Goal: Information Seeking & Learning: Learn about a topic

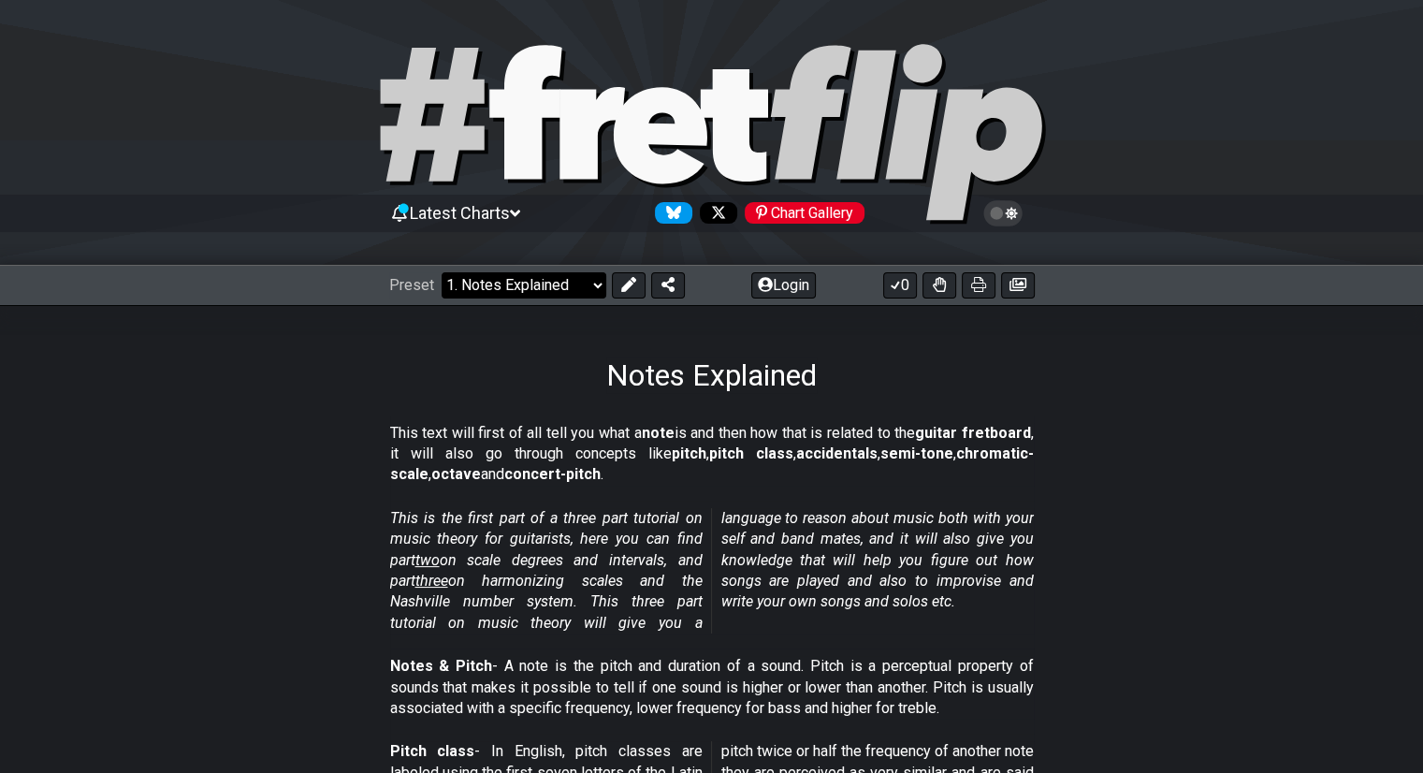
click at [536, 282] on select "Welcome to #fretflip! Initial Preset Custom Preset Minor Pentatonic Major Penta…" at bounding box center [523, 285] width 165 height 26
click at [441, 272] on select "Welcome to #fretflip! Initial Preset Custom Preset Minor Pentatonic Major Penta…" at bounding box center [523, 285] width 165 height 26
select select "/guitar-scales"
select select "C"
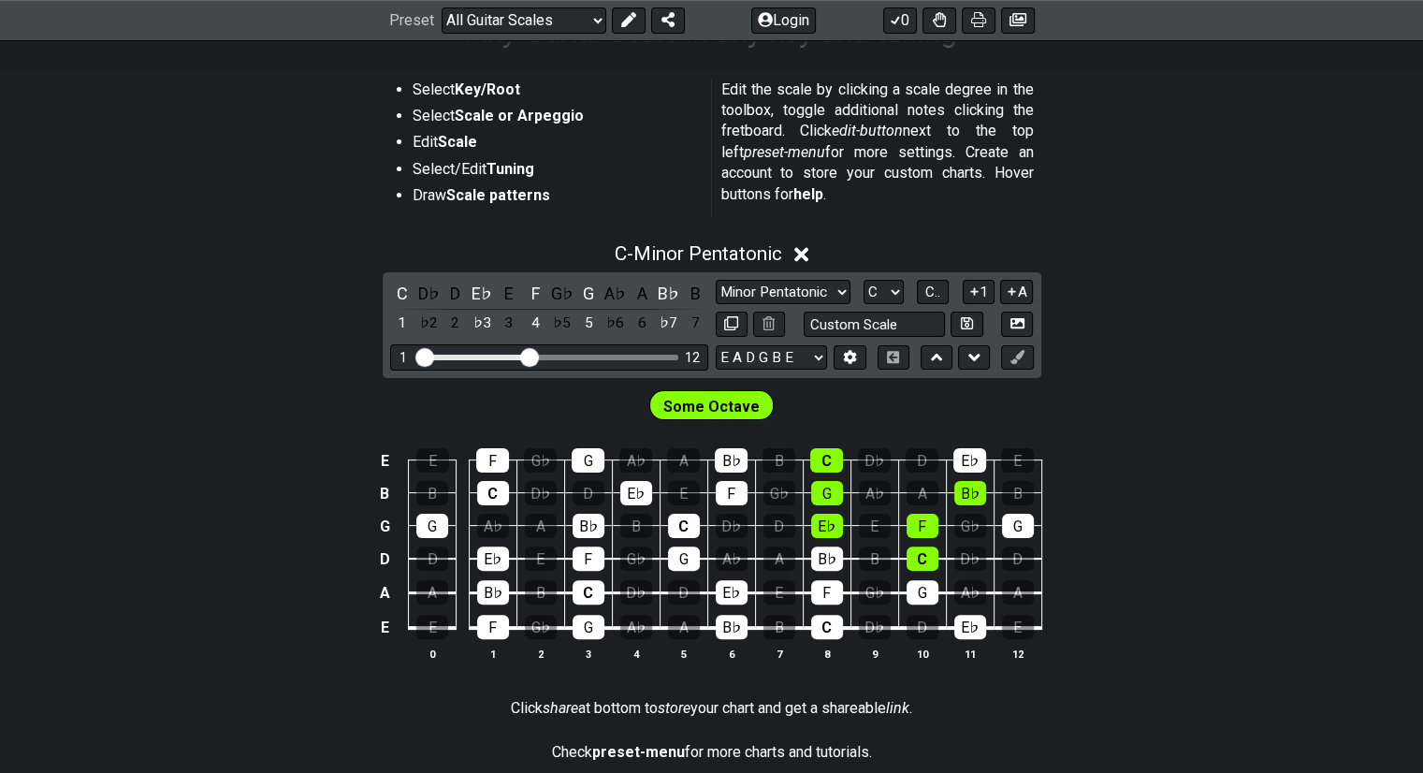
scroll to position [331, 0]
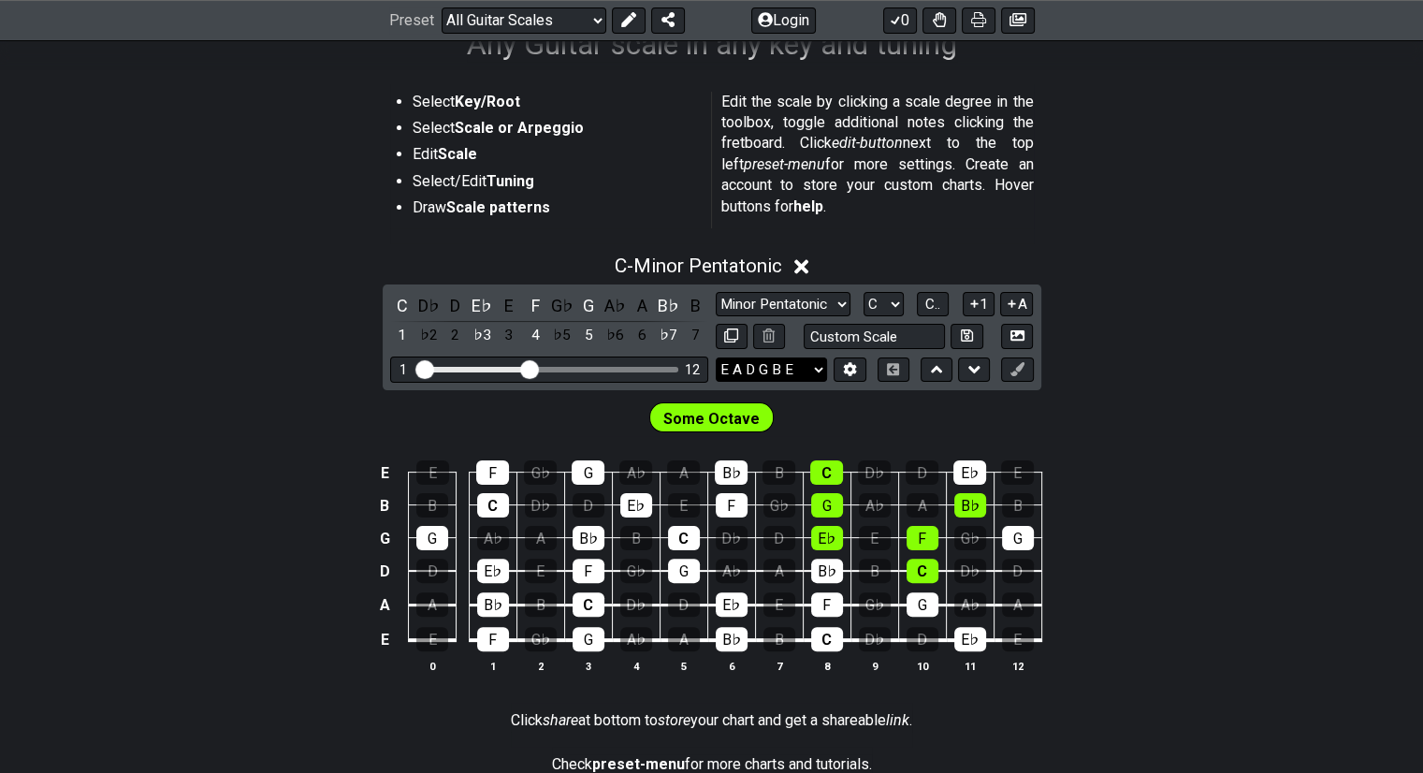
click at [804, 372] on select "E A D G B E E A D G B E E A D G B E B E A D F♯ B A D G C E A D A D G B E E♭ A♭ …" at bounding box center [771, 369] width 111 height 25
click at [1261, 327] on div "C - Minor Pentatonic C D♭ D E♭ E F G♭ G A♭ A B♭ B 1 ♭2 2 ♭3 3 4 ♭5 5 ♭6 6 ♭7 7 …" at bounding box center [711, 471] width 1423 height 456
click at [887, 310] on select "A♭ A A♯ B♭ B C C♯ D♭ D D♯ E♭ E F F♯ G♭ G G♯" at bounding box center [883, 304] width 40 height 25
click at [1049, 185] on section "Select Key/Root Select Scale or Arpeggio Edit Scale Select/Edit Tuning Draw Sca…" at bounding box center [711, 163] width 1423 height 159
click at [845, 303] on select "Minor Pentatonic Root Minor Pentatonic Major Pentatonic Minor Blues Major Blues…" at bounding box center [783, 304] width 135 height 25
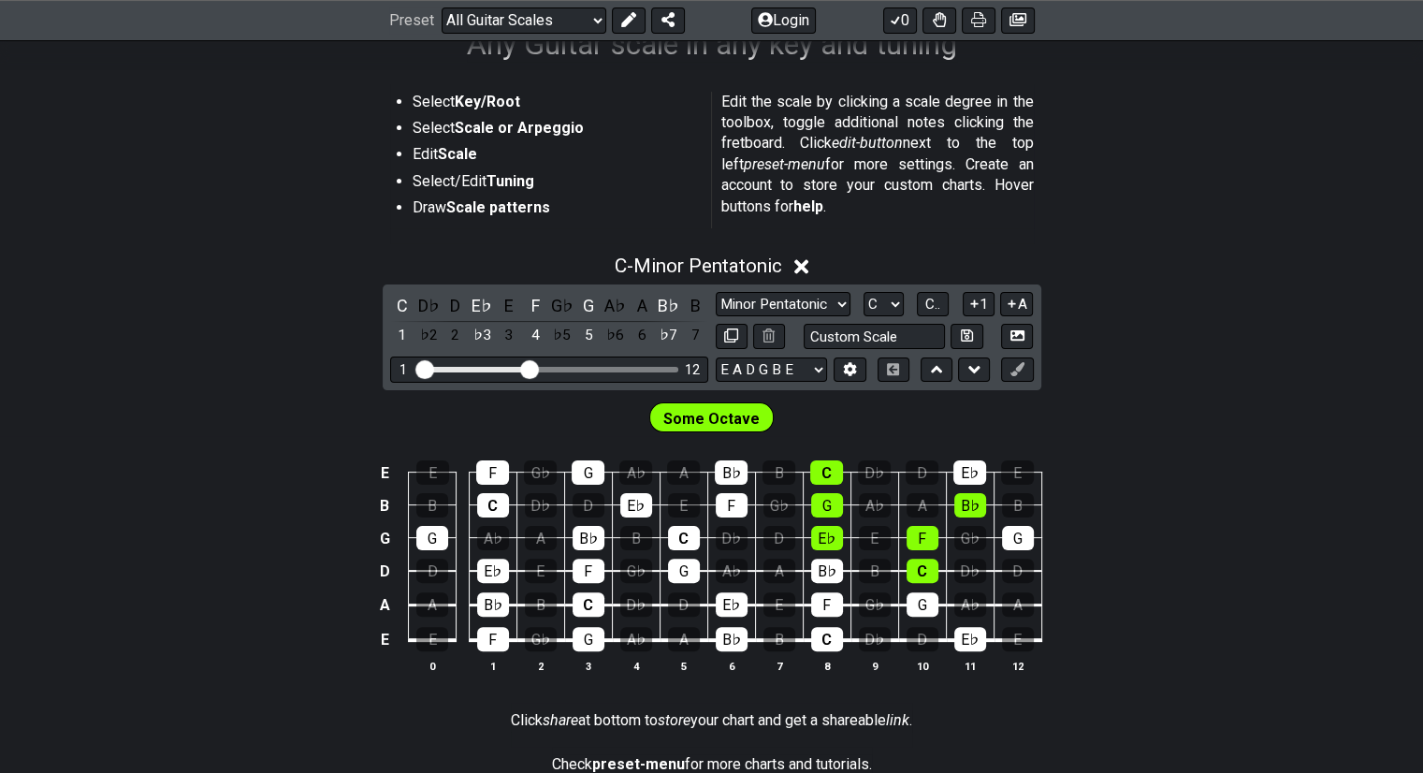
click at [1255, 404] on div "Some Octave" at bounding box center [711, 413] width 1423 height 47
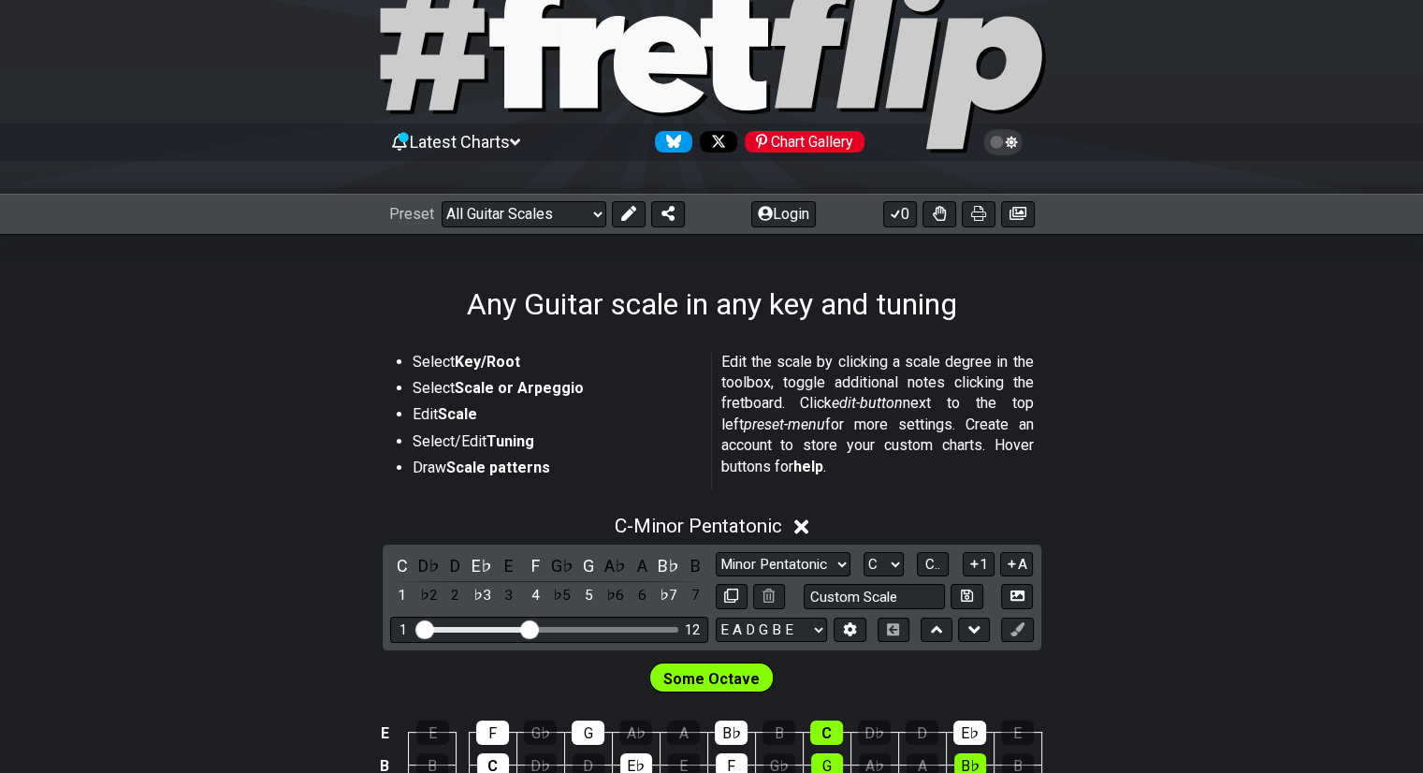
scroll to position [22, 0]
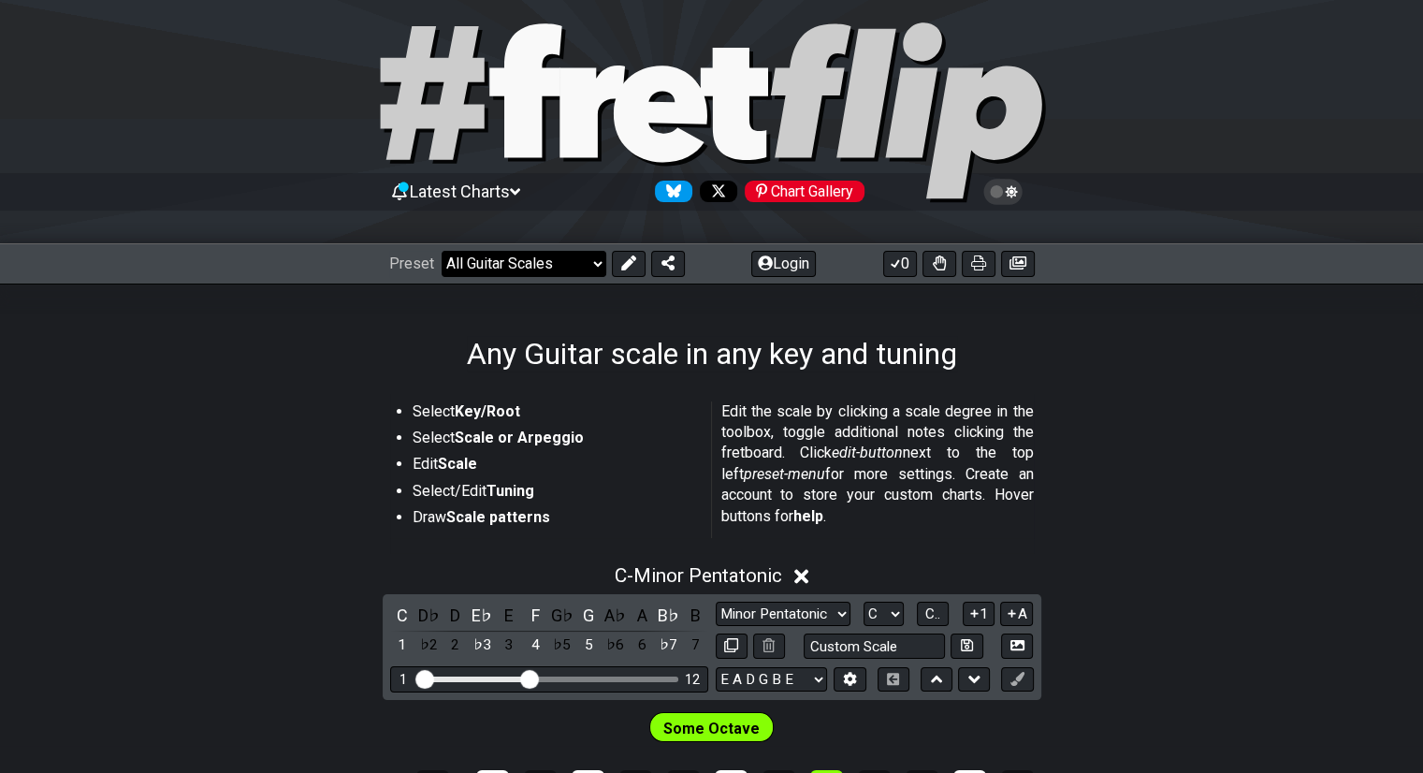
click at [472, 267] on select "Welcome to #fretflip! Initial Preset Custom Preset Minor Pentatonic Major Penta…" at bounding box center [523, 264] width 165 height 26
click at [441, 251] on select "Welcome to #fretflip! Initial Preset Custom Preset Minor Pentatonic Major Penta…" at bounding box center [523, 264] width 165 height 26
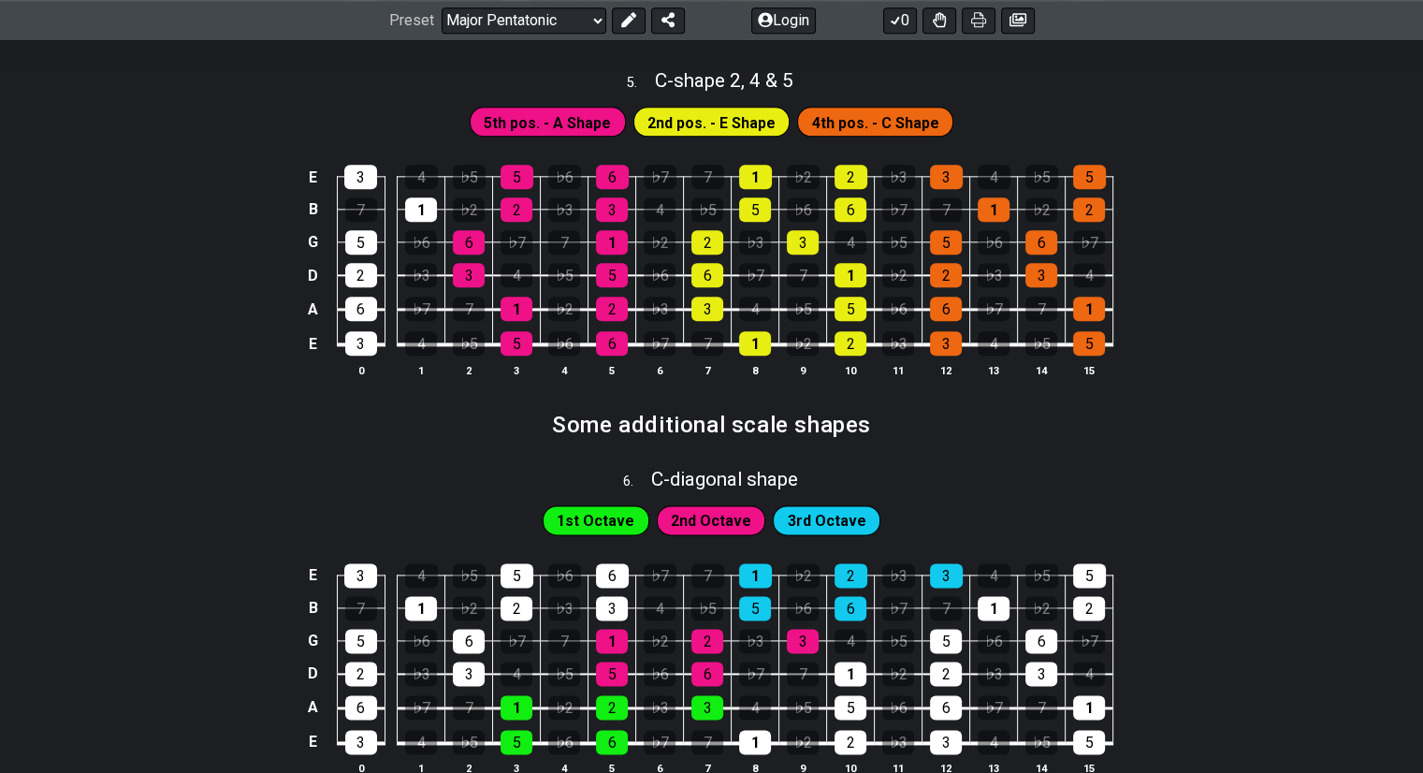
scroll to position [2243, 0]
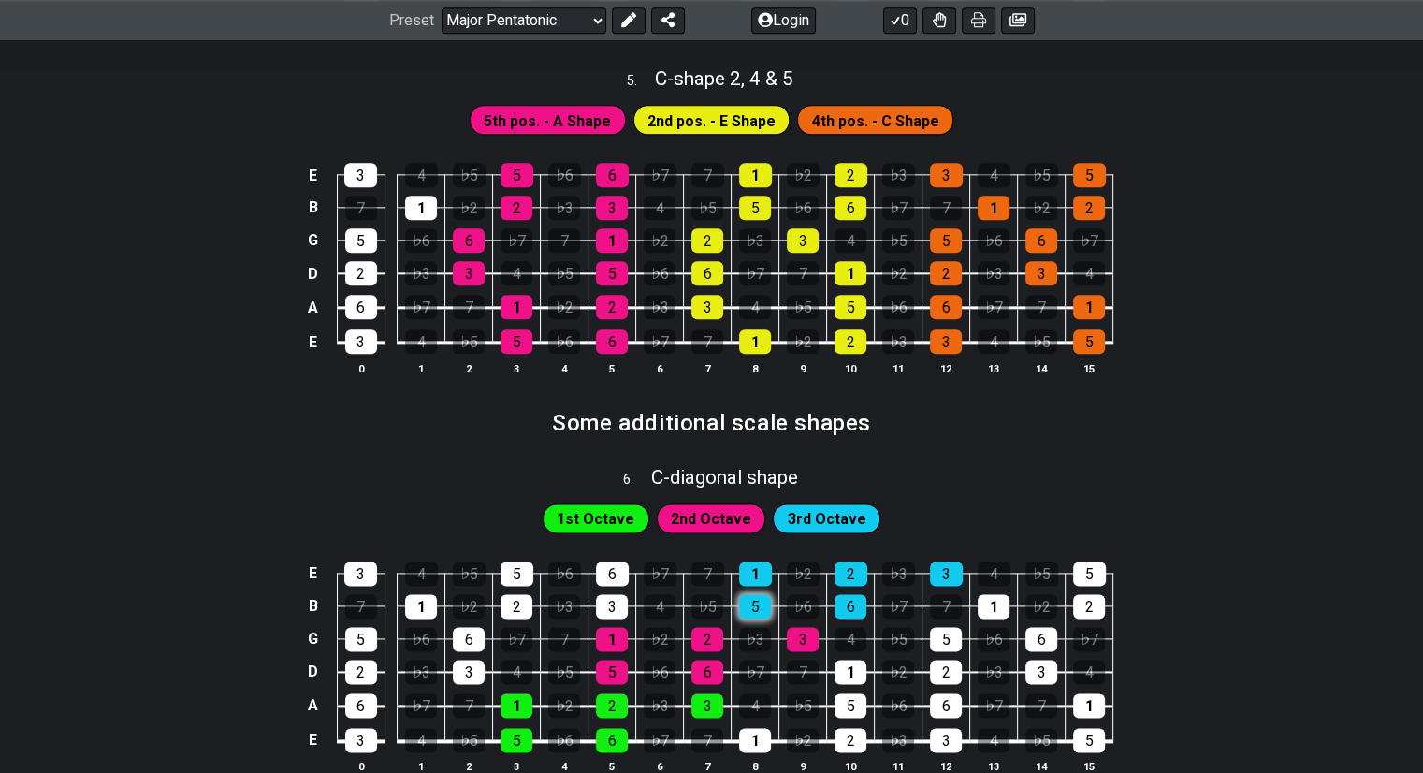
click at [756, 612] on div "5" at bounding box center [755, 606] width 32 height 24
click at [758, 615] on div "5" at bounding box center [755, 606] width 32 height 24
click at [708, 607] on div "♭5" at bounding box center [707, 606] width 32 height 24
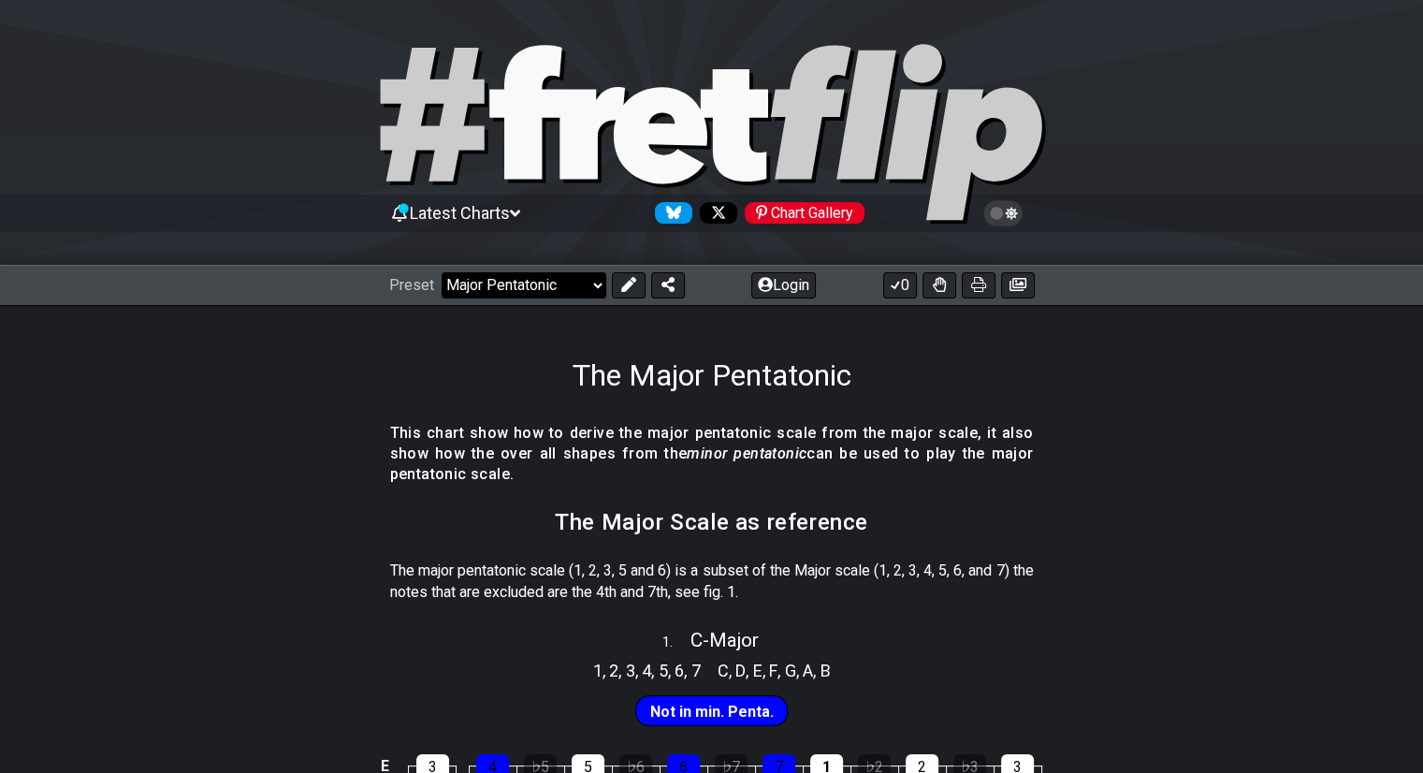
click at [572, 286] on select "Welcome to #fretflip! Initial Preset Custom Preset Minor Pentatonic Major Penta…" at bounding box center [523, 285] width 165 height 26
click at [441, 272] on select "Welcome to #fretflip! Initial Preset Custom Preset Minor Pentatonic Major Penta…" at bounding box center [523, 285] width 165 height 26
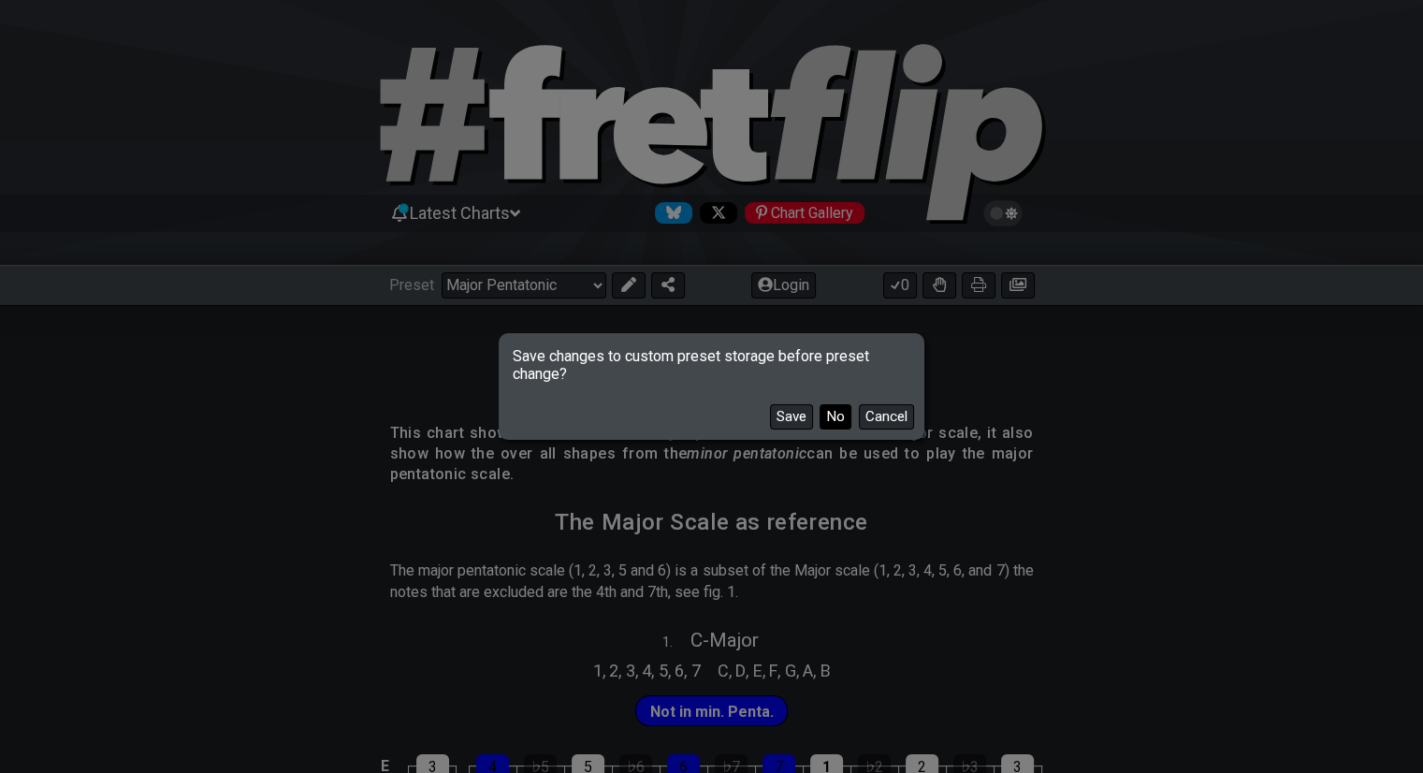
click at [834, 419] on button "No" at bounding box center [835, 416] width 32 height 25
select select "/guitar-scales-generator"
select select "A"
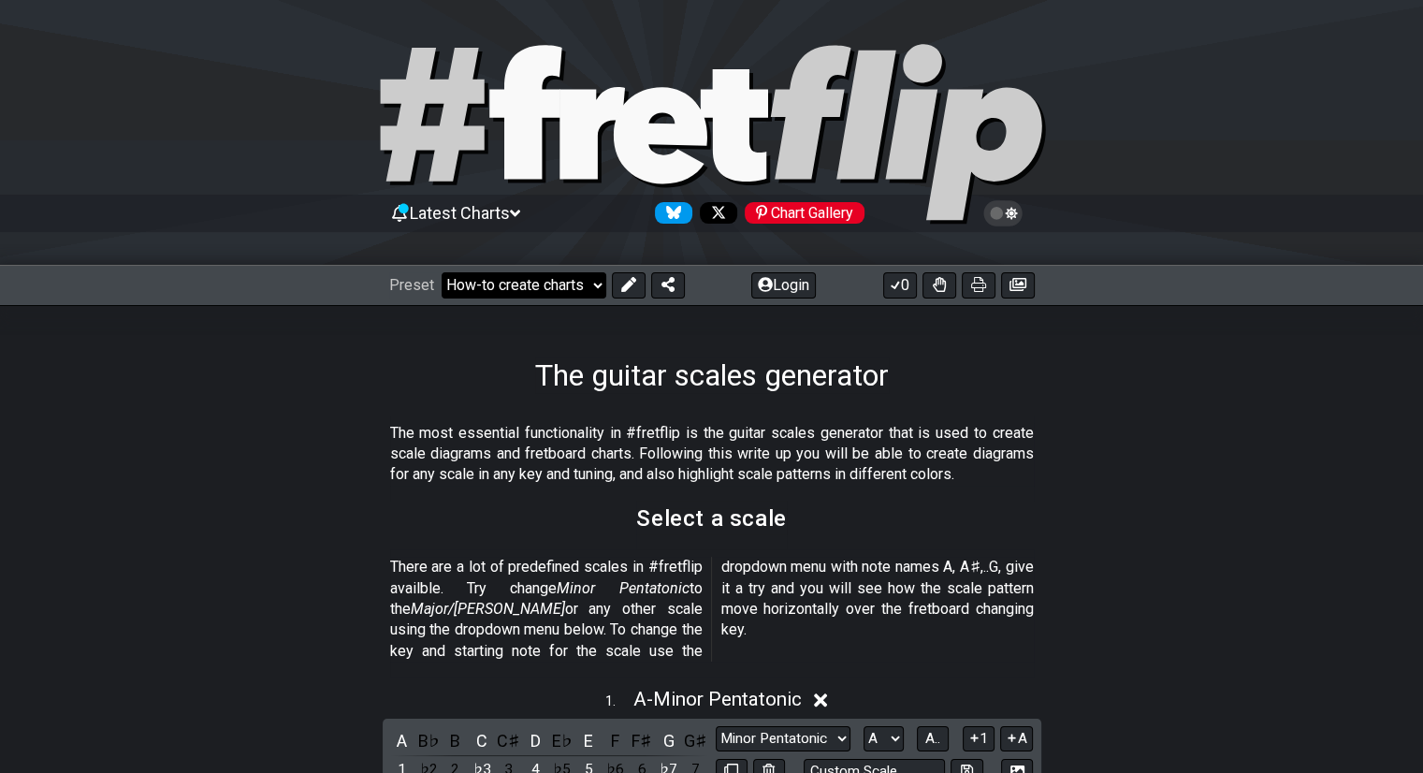
click at [583, 282] on select "Welcome to #fretflip! Initial Preset Custom Preset Minor Pentatonic Major Penta…" at bounding box center [523, 285] width 165 height 26
click at [441, 272] on select "Welcome to #fretflip! Initial Preset Custom Preset Minor Pentatonic Major Penta…" at bounding box center [523, 285] width 165 height 26
select select "/scale-degrees-and-intervals"
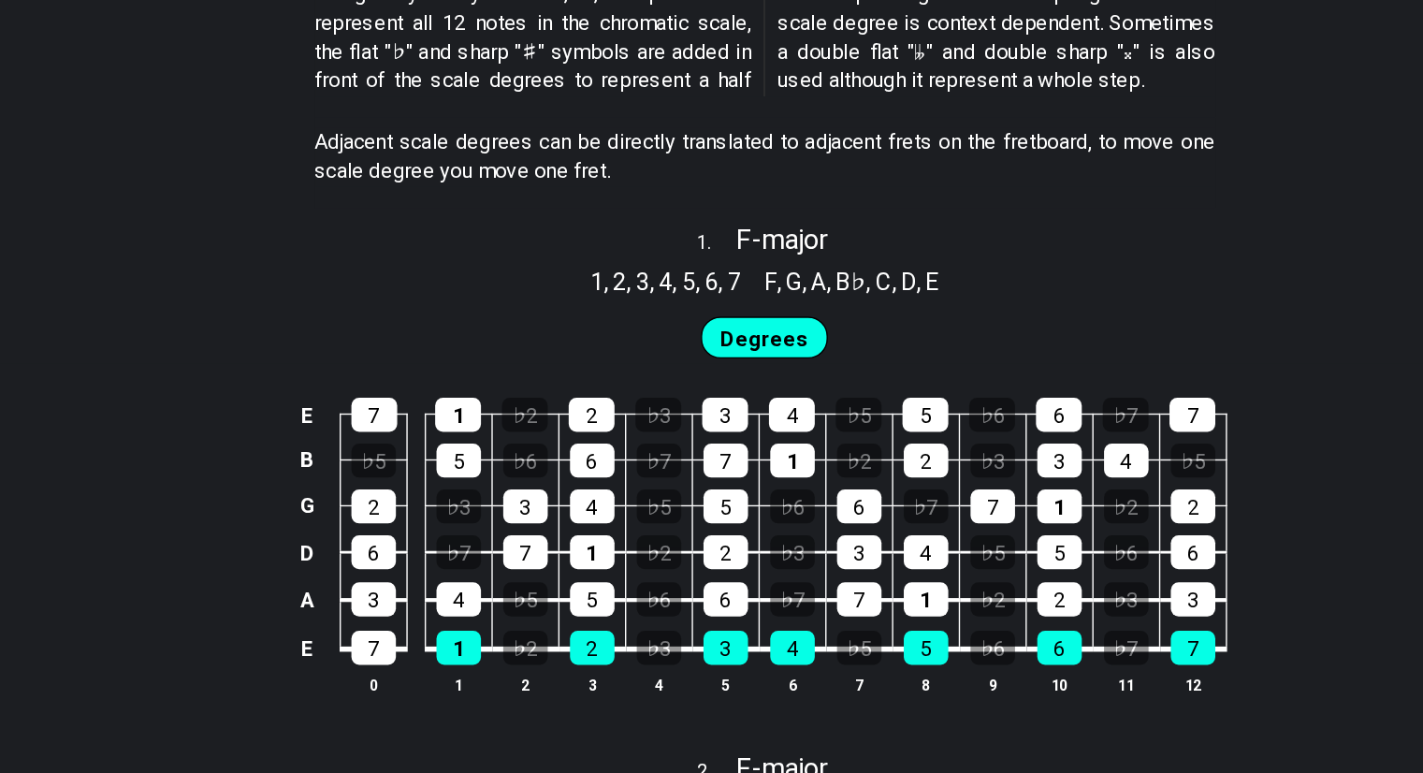
scroll to position [966, 0]
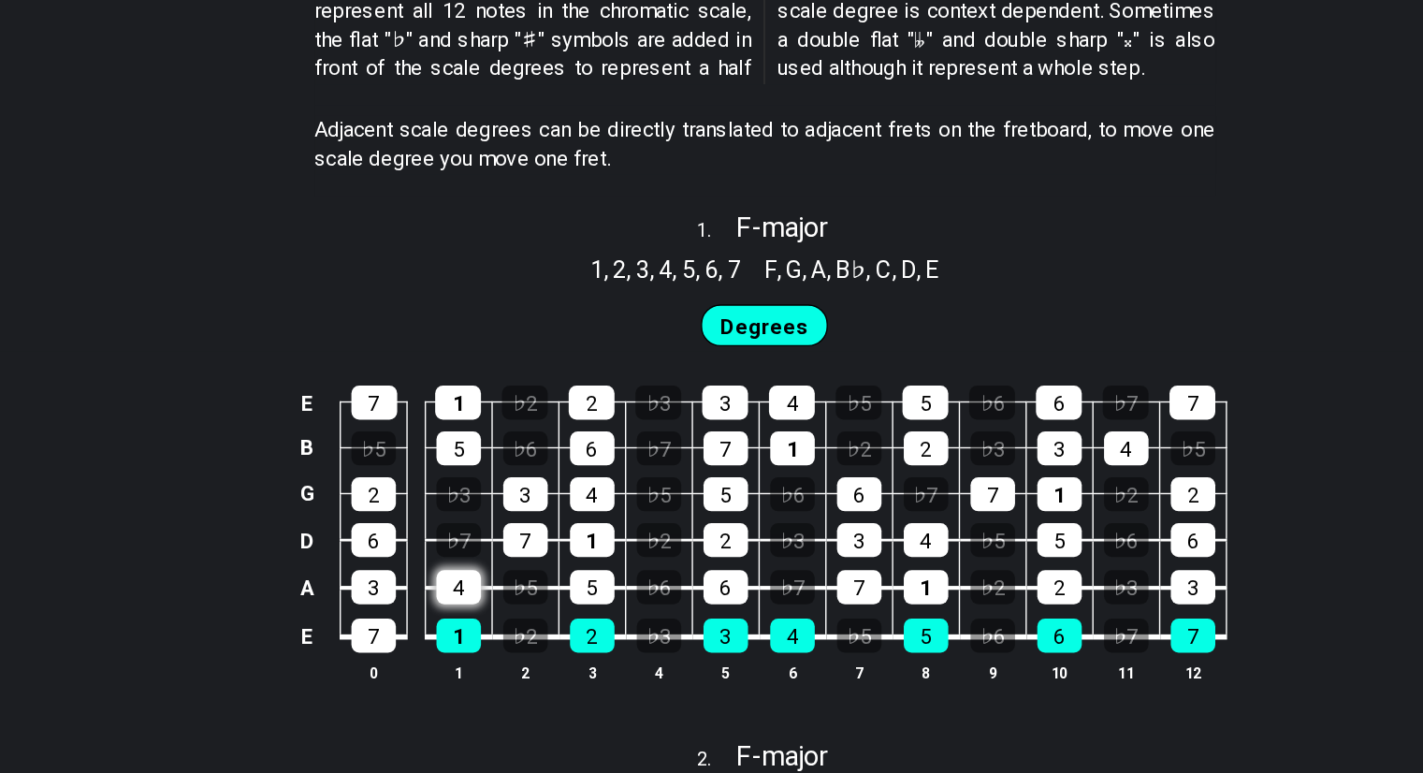
click at [493, 602] on div "4" at bounding box center [493, 600] width 32 height 24
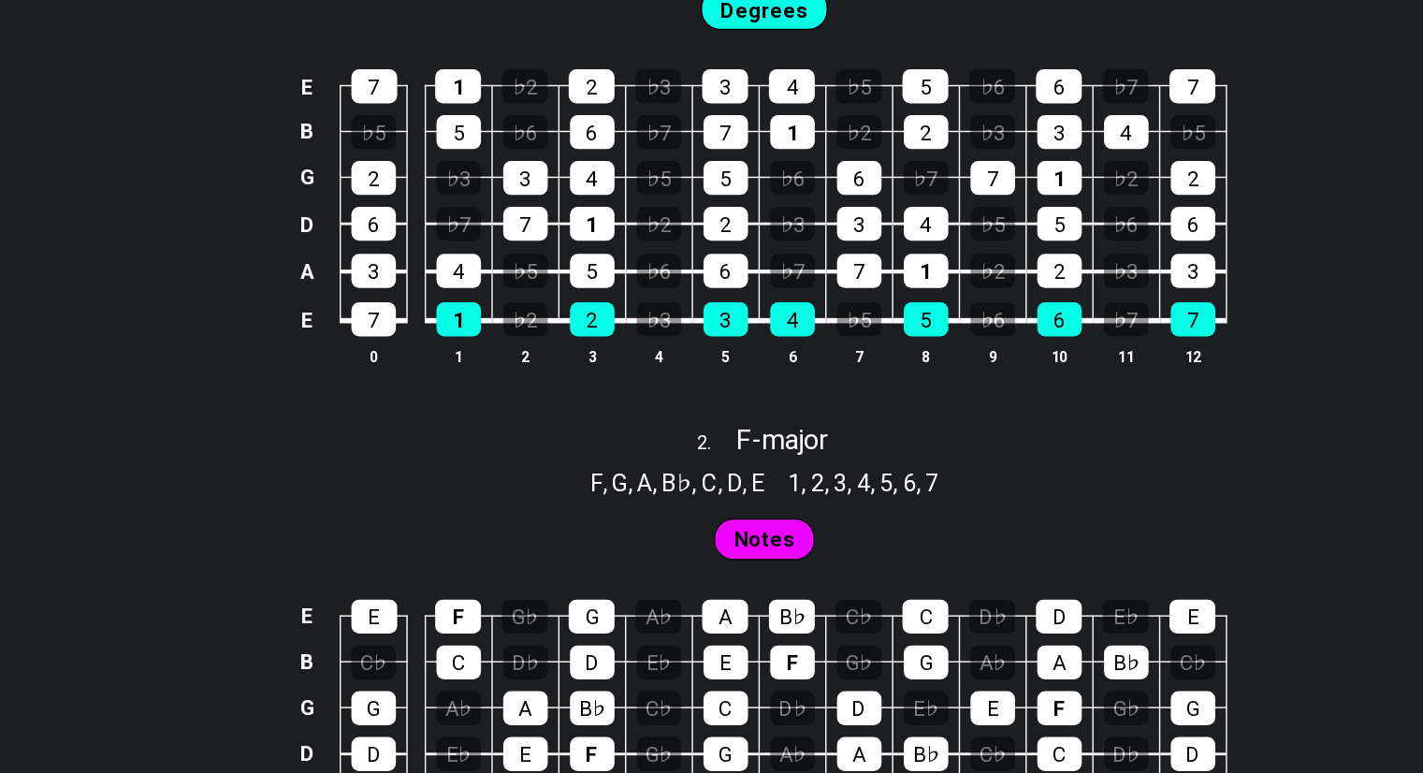
scroll to position [1191, 0]
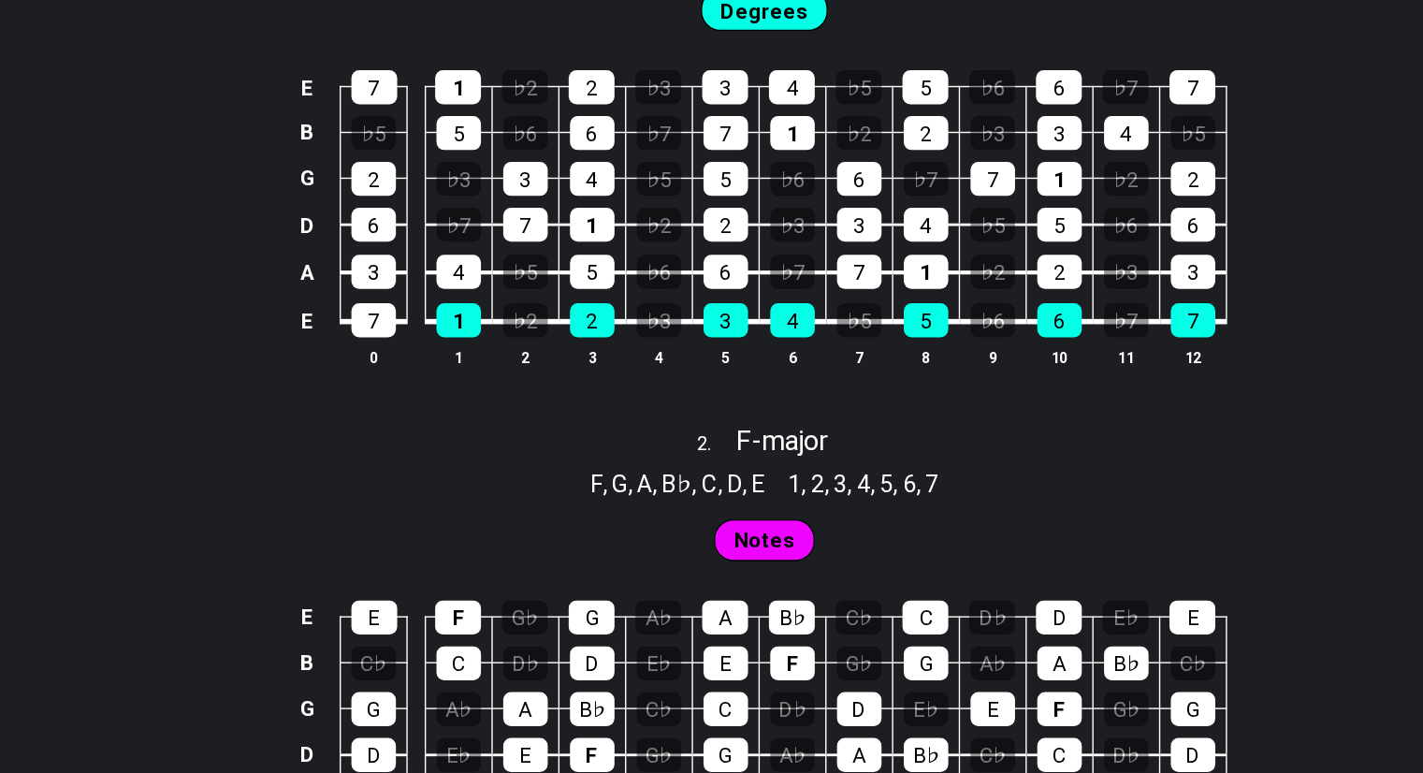
click at [698, 563] on span "Notes" at bounding box center [711, 568] width 43 height 27
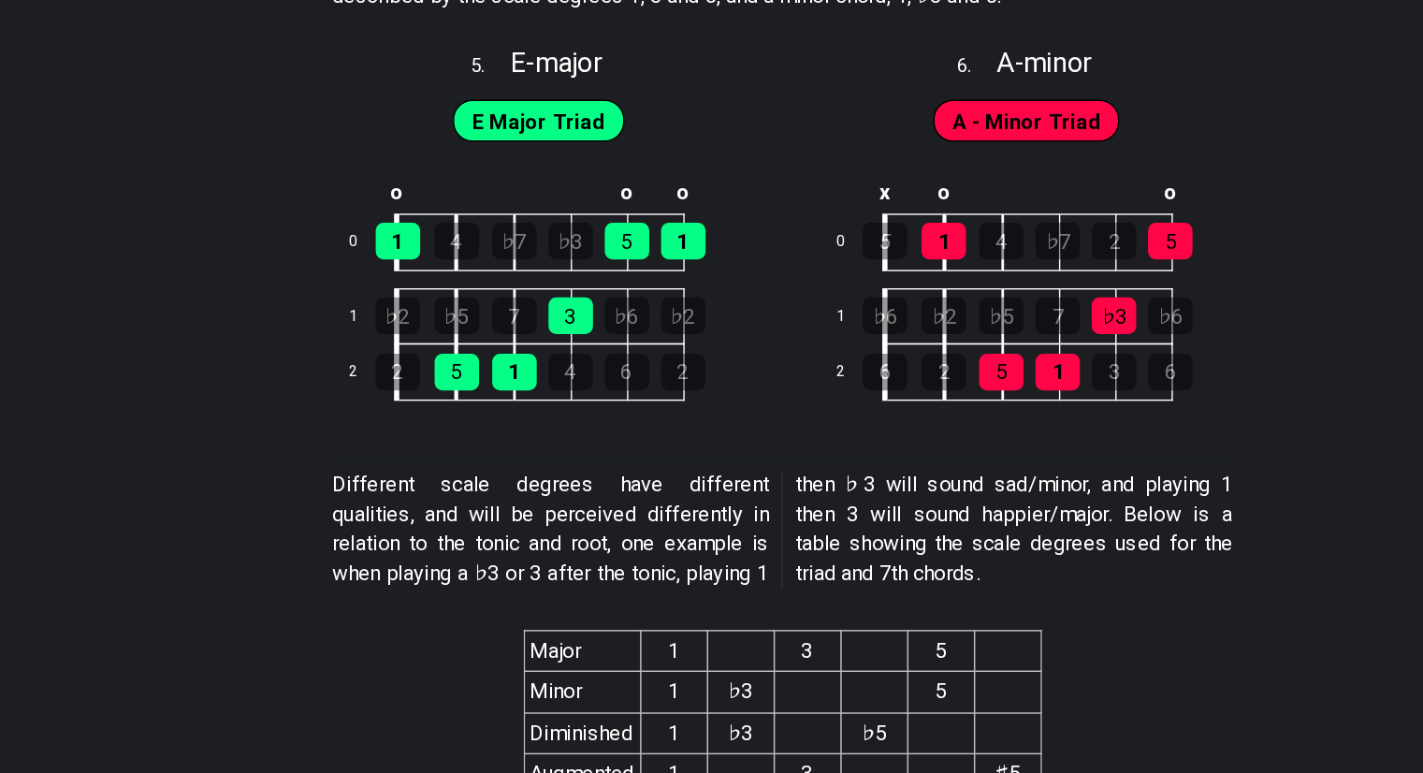
scroll to position [3087, 0]
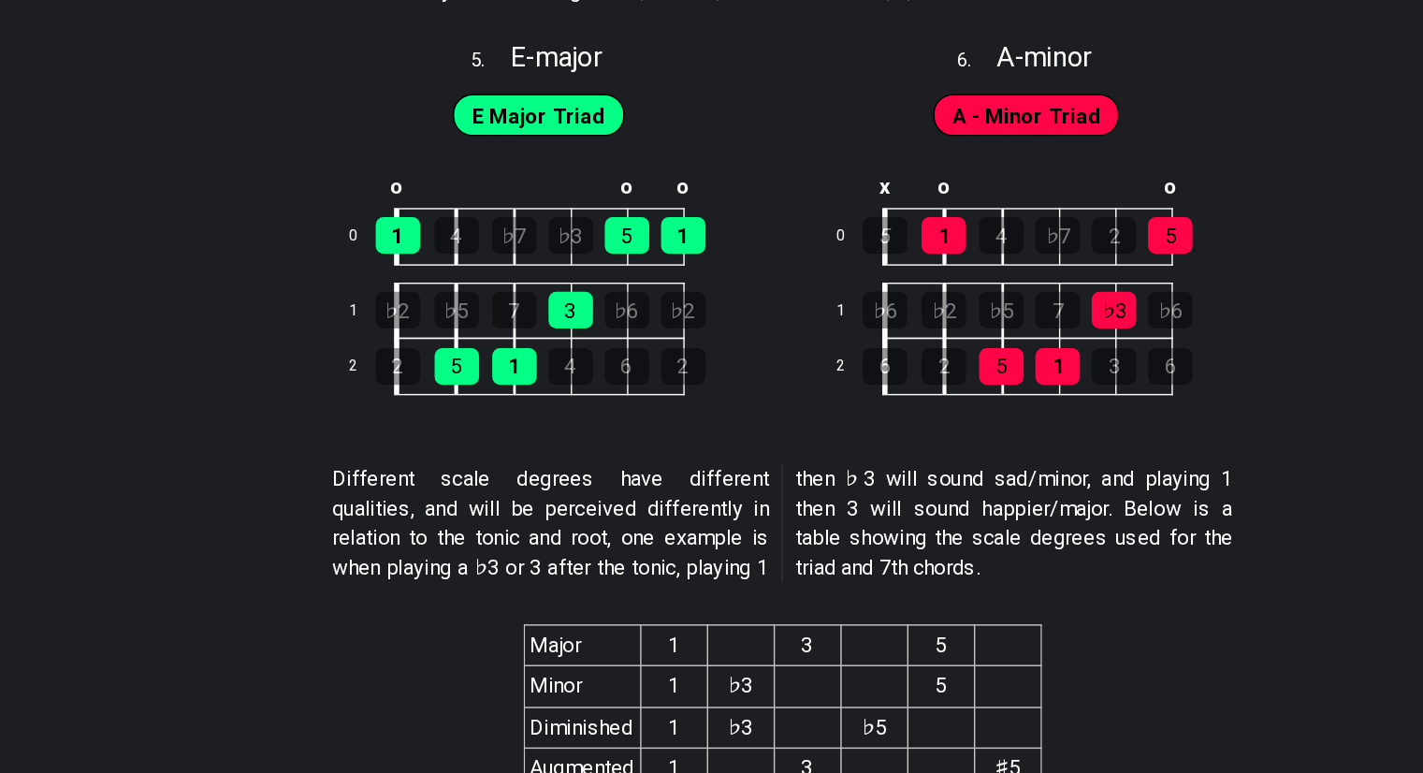
drag, startPoint x: 458, startPoint y: 602, endPoint x: 1076, endPoint y: 683, distance: 622.5
drag, startPoint x: 1076, startPoint y: 683, endPoint x: 1004, endPoint y: 741, distance: 92.5
click at [1004, 741] on section "Major 1 3 5 Minor 1 ♭3 5 Diminished 1 ♭3 ♭5 Augmented 1 3 ♯5" at bounding box center [711, 729] width 1423 height 156
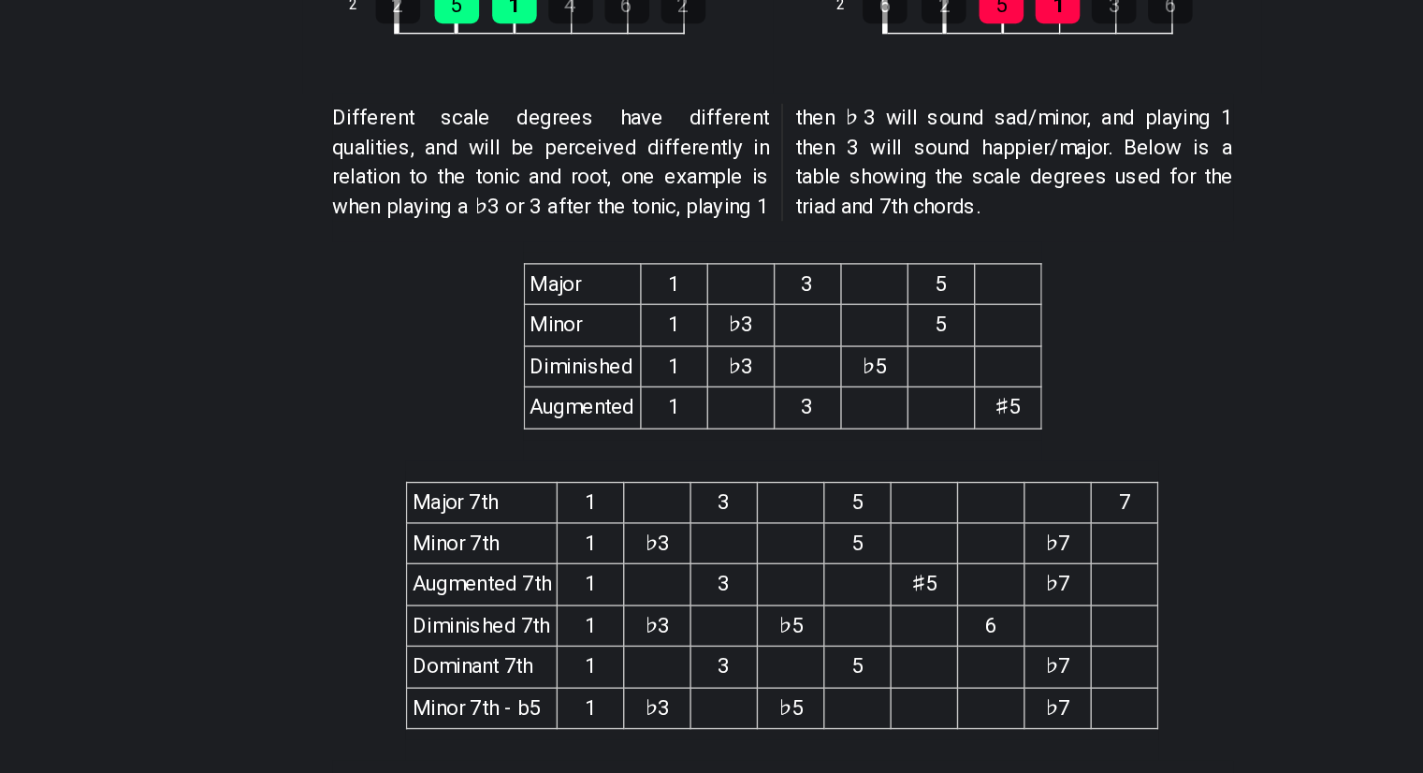
scroll to position [3355, 0]
